Goal: Information Seeking & Learning: Learn about a topic

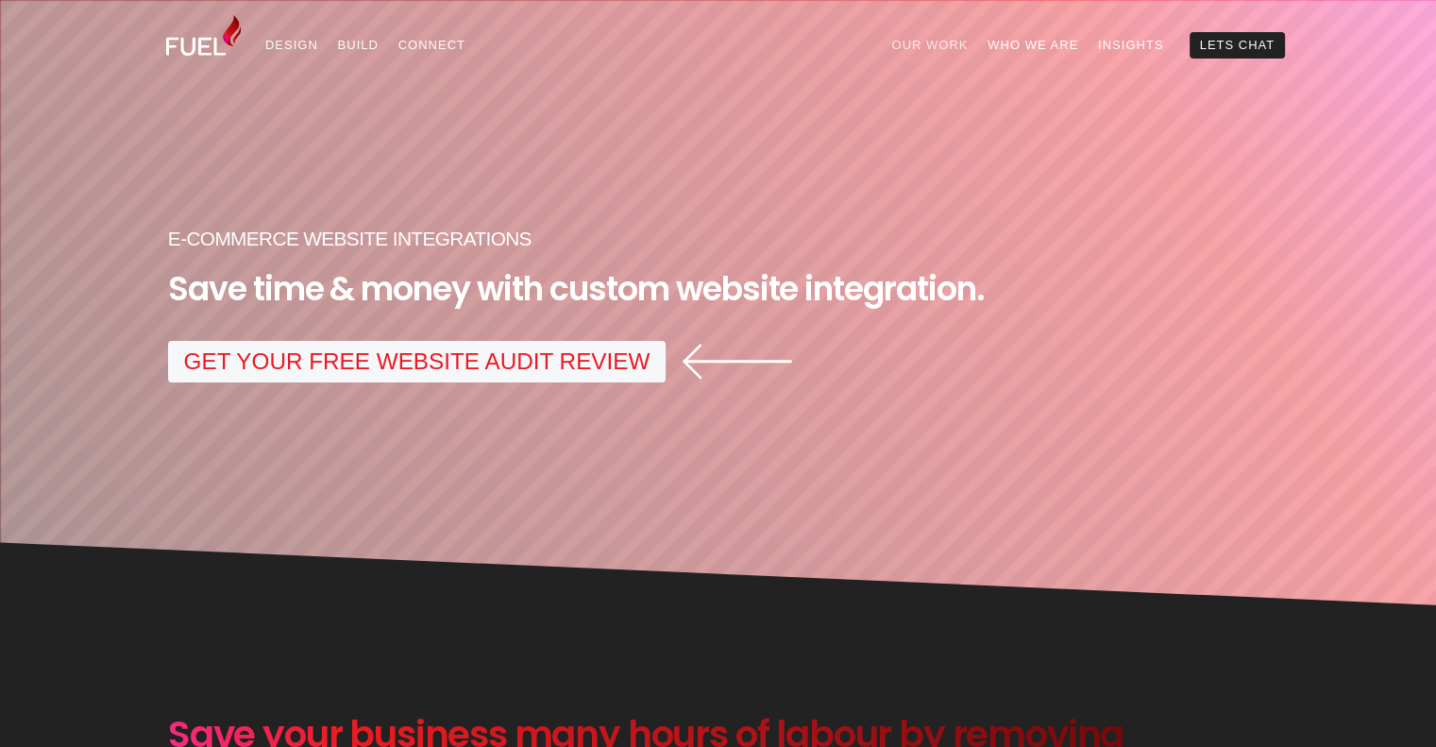
click at [929, 50] on link "Our Work" at bounding box center [930, 45] width 96 height 27
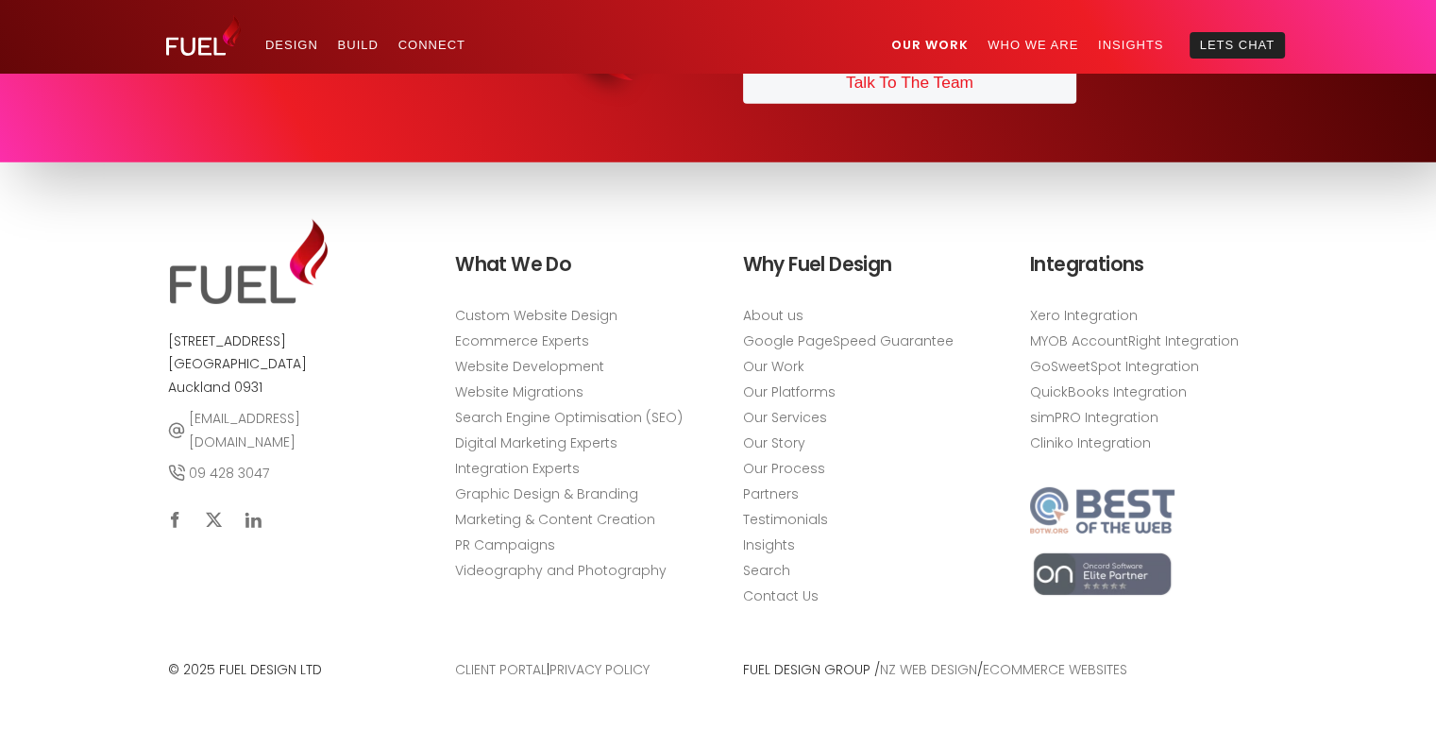
scroll to position [5766, 0]
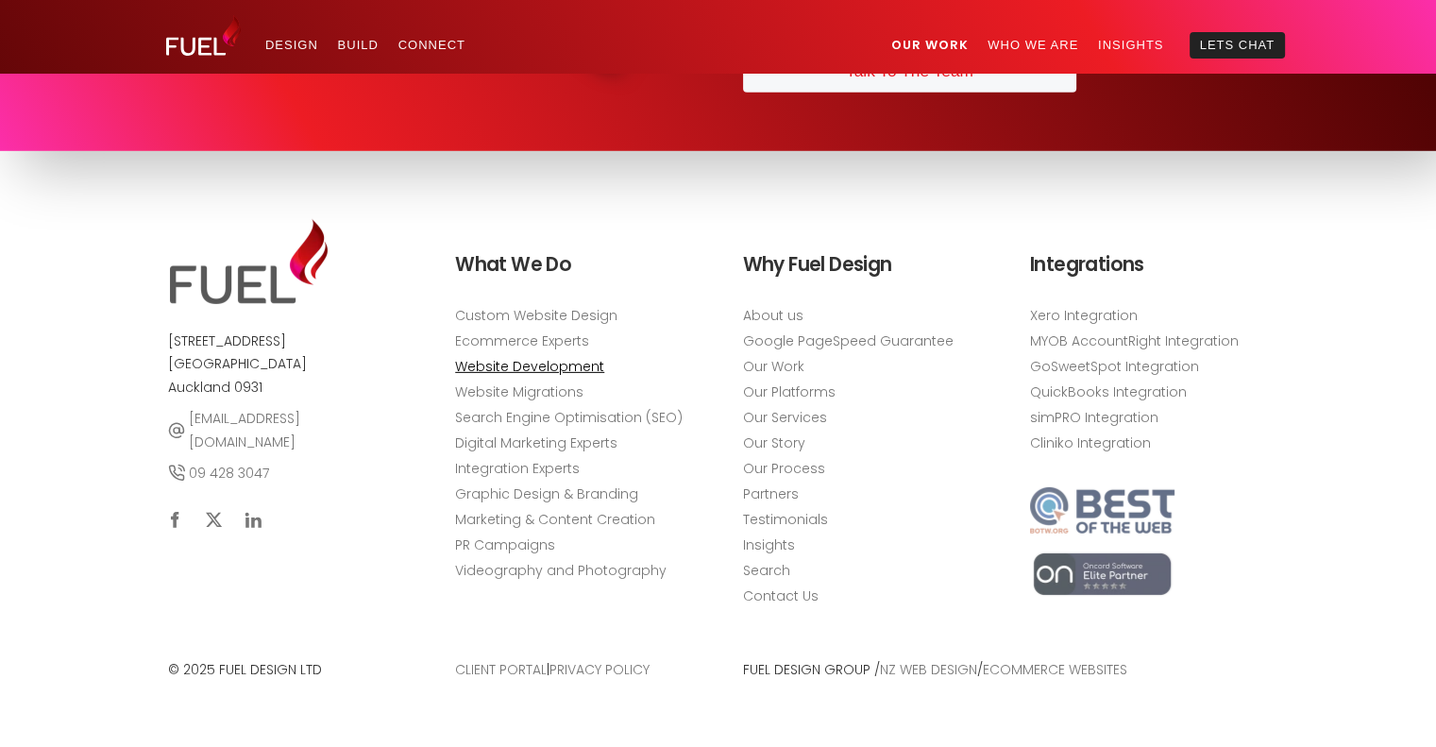
click at [525, 365] on link "Website Development" at bounding box center [529, 367] width 149 height 20
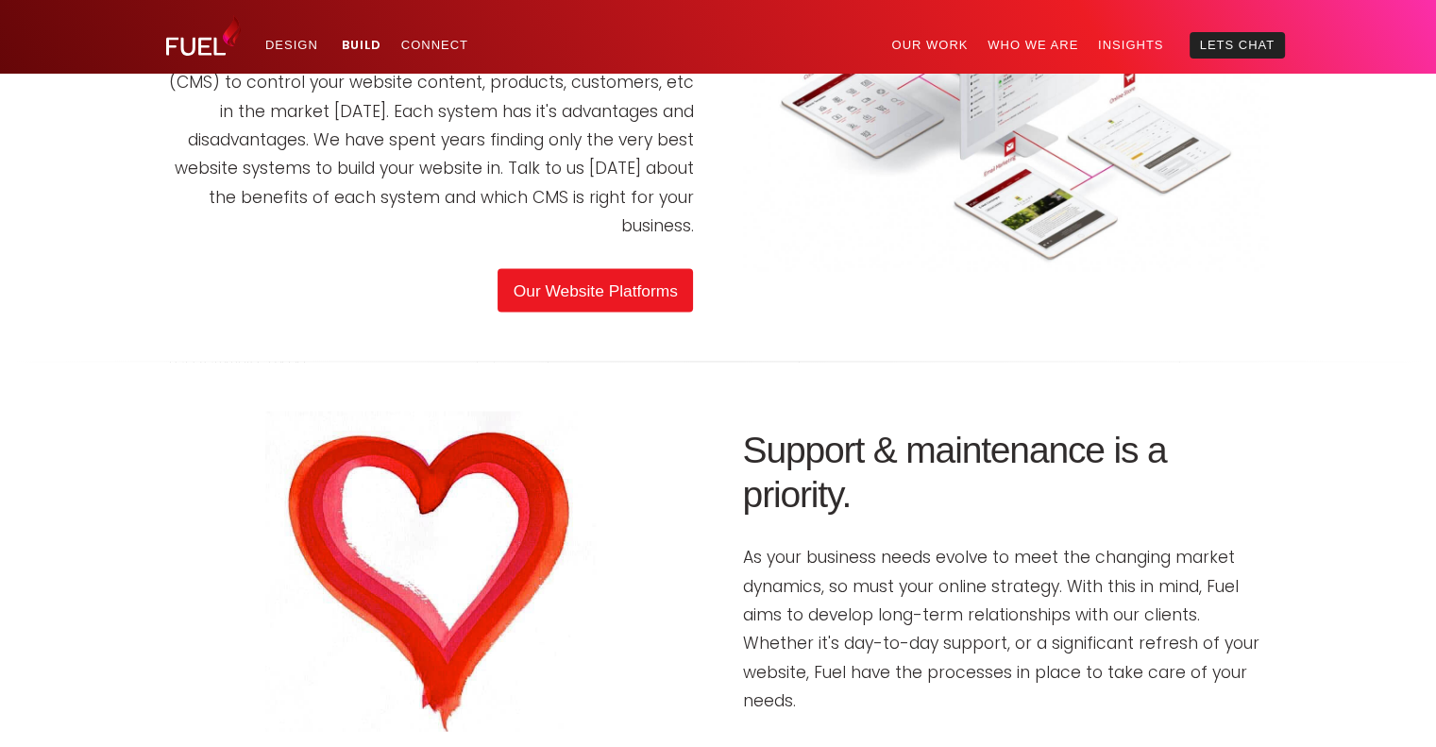
scroll to position [3779, 0]
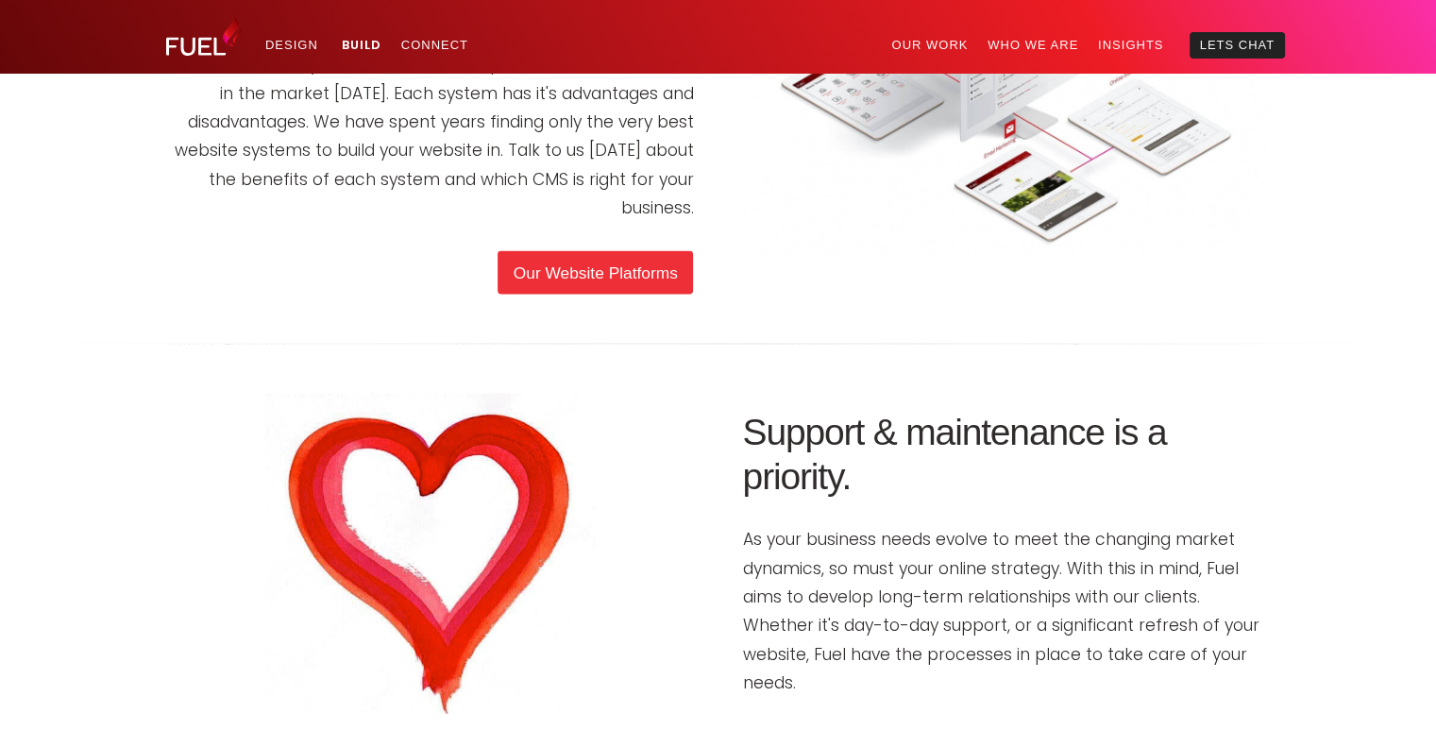
click at [642, 295] on link "Our Website Platforms" at bounding box center [595, 272] width 195 height 43
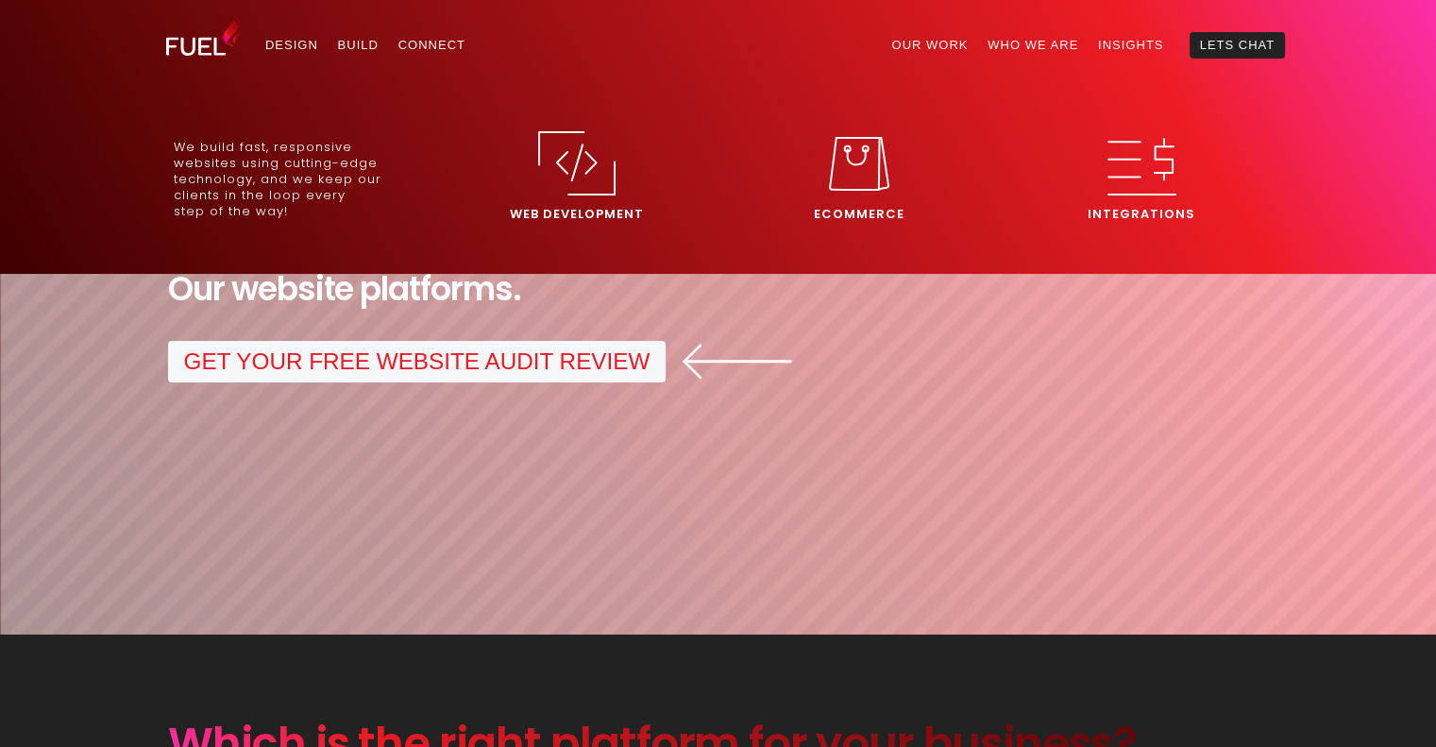
click at [870, 169] on img at bounding box center [859, 164] width 60 height 54
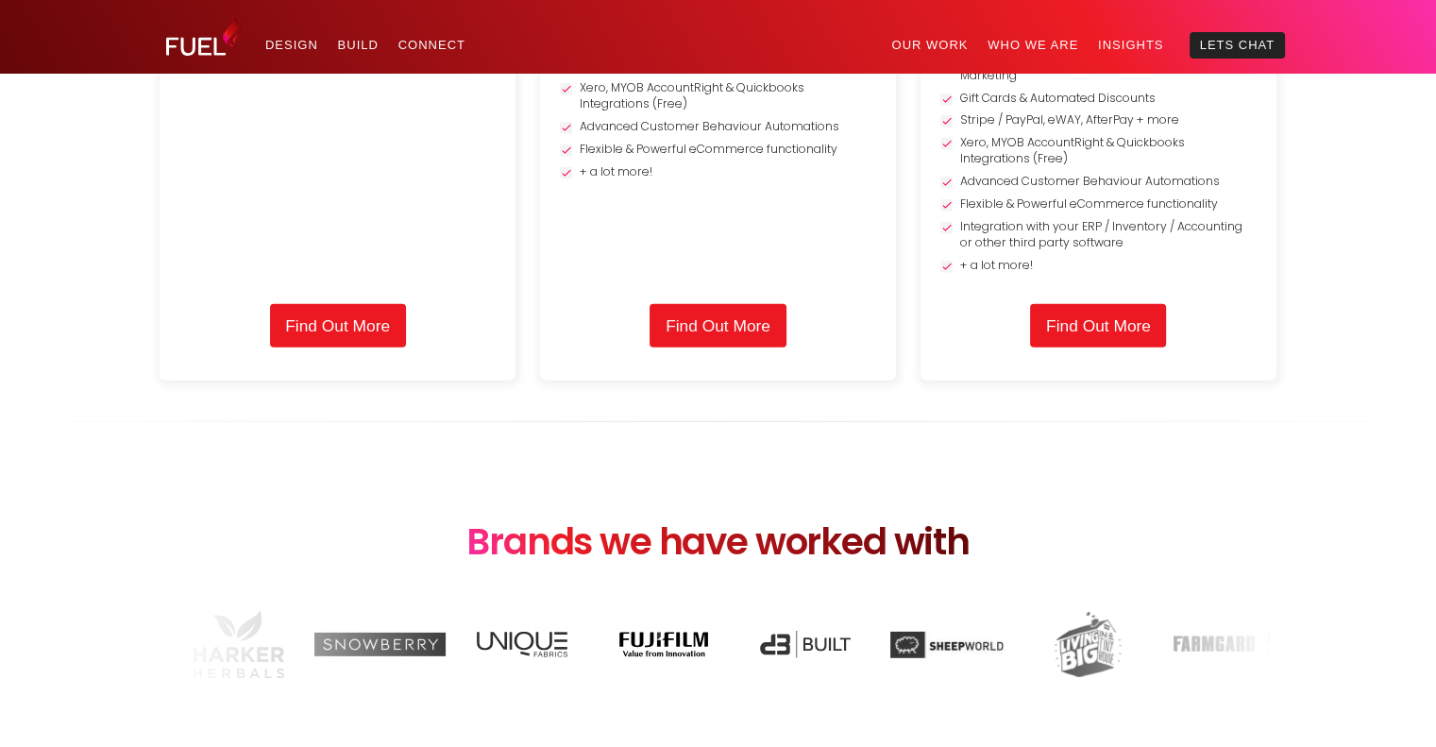
scroll to position [5404, 0]
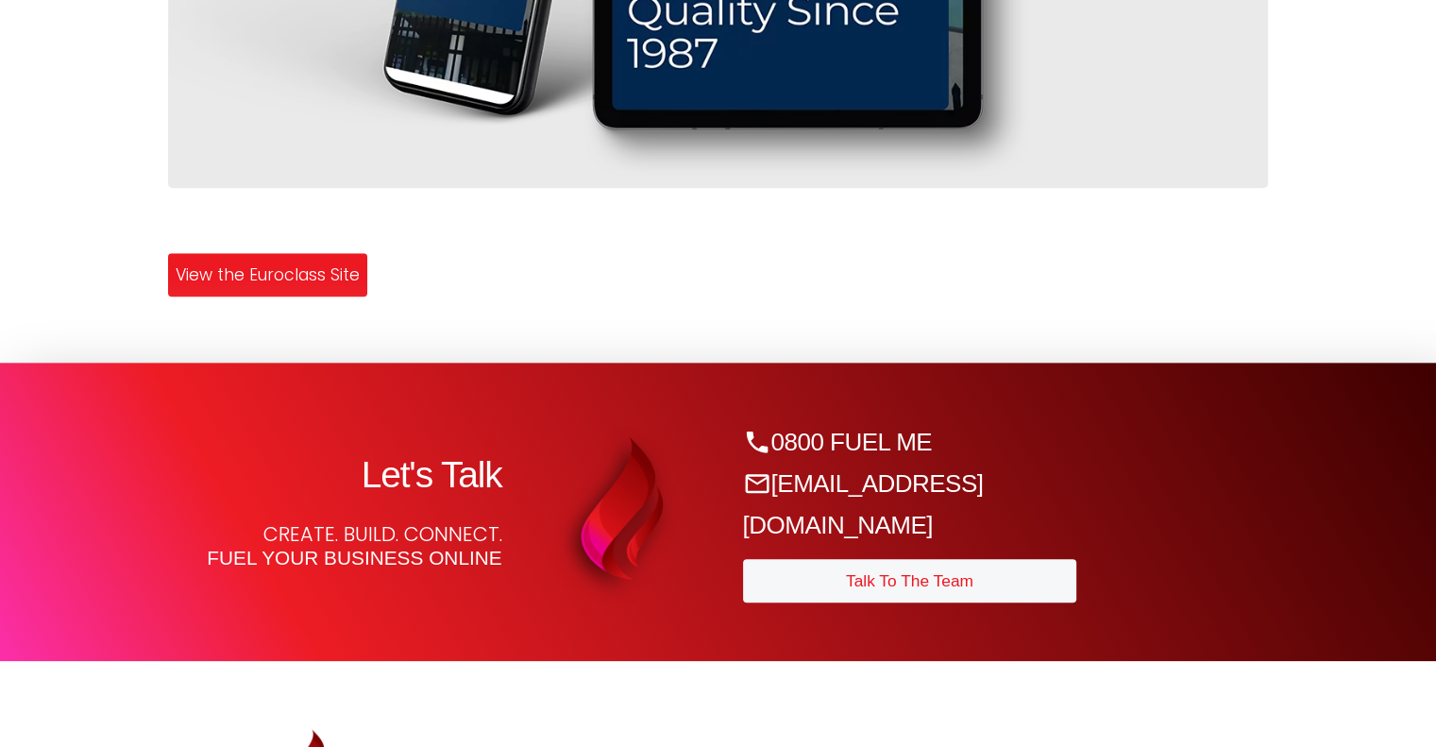
scroll to position [2042, 0]
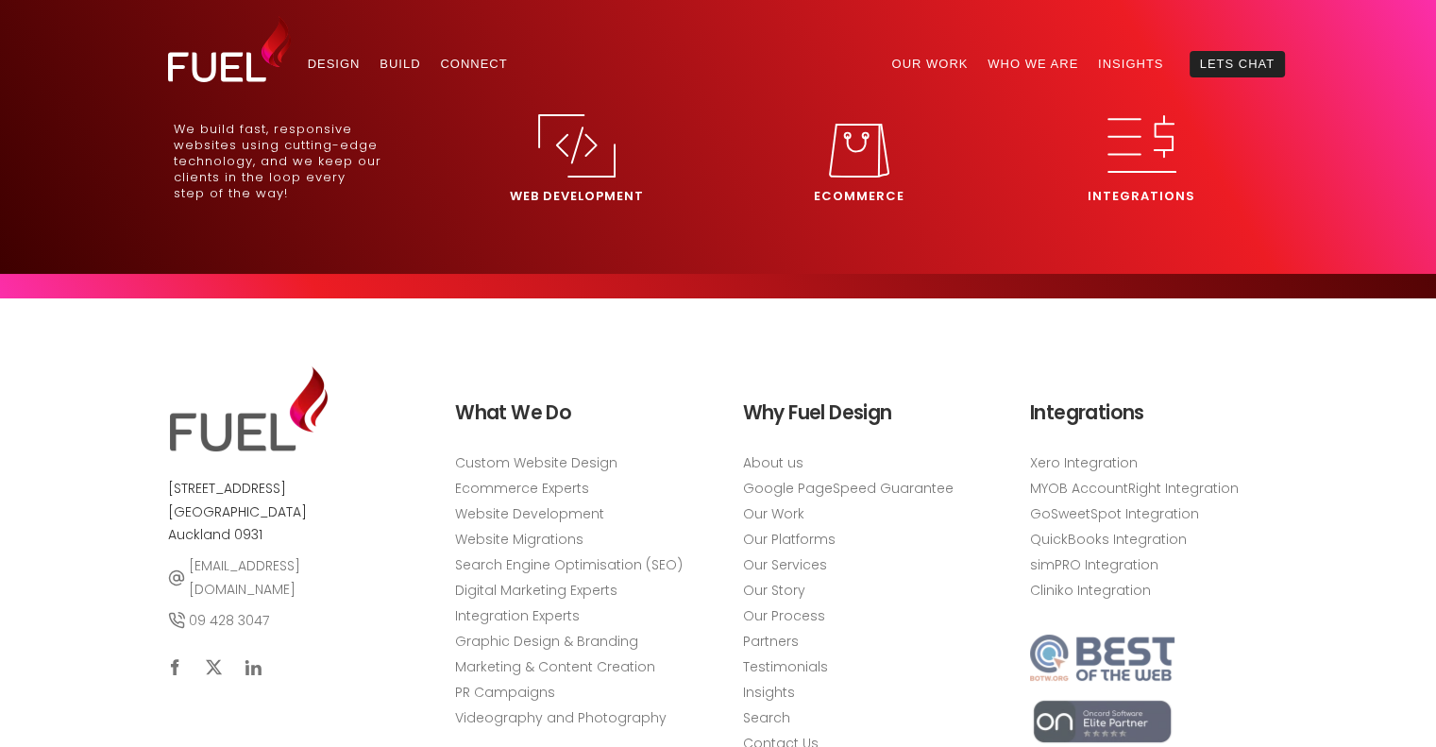
click at [1112, 159] on img at bounding box center [1142, 144] width 69 height 58
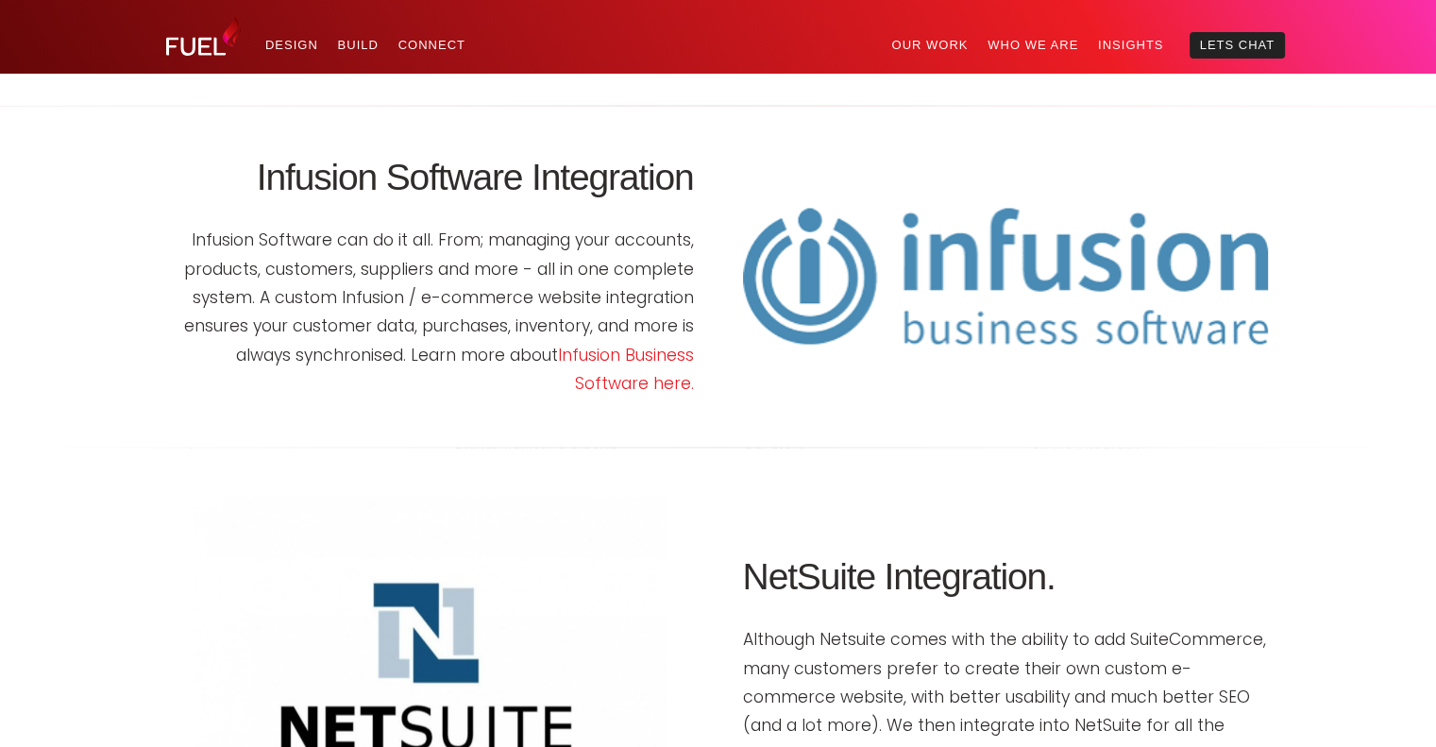
scroll to position [3638, 0]
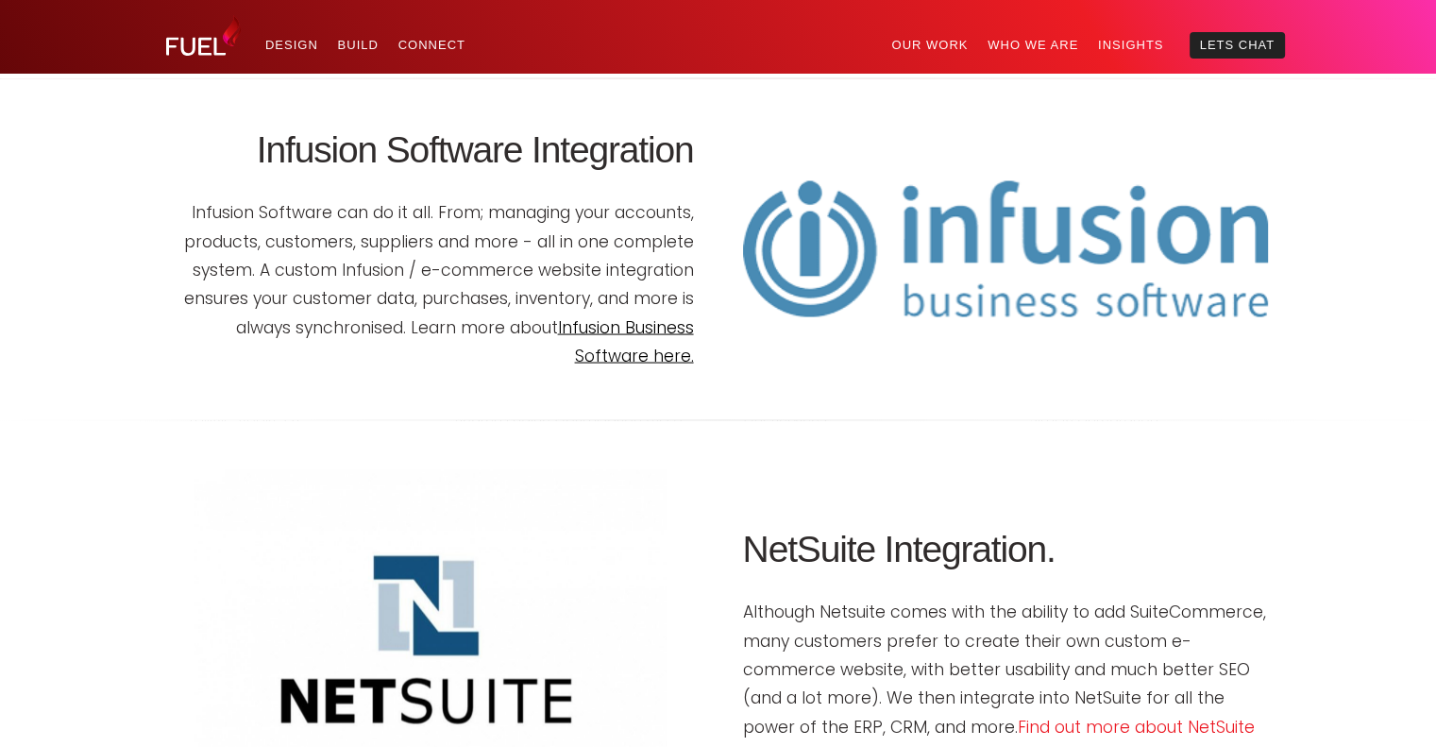
click at [642, 367] on link "Infusion Business Software here." at bounding box center [625, 341] width 136 height 51
